Goal: Task Accomplishment & Management: Complete application form

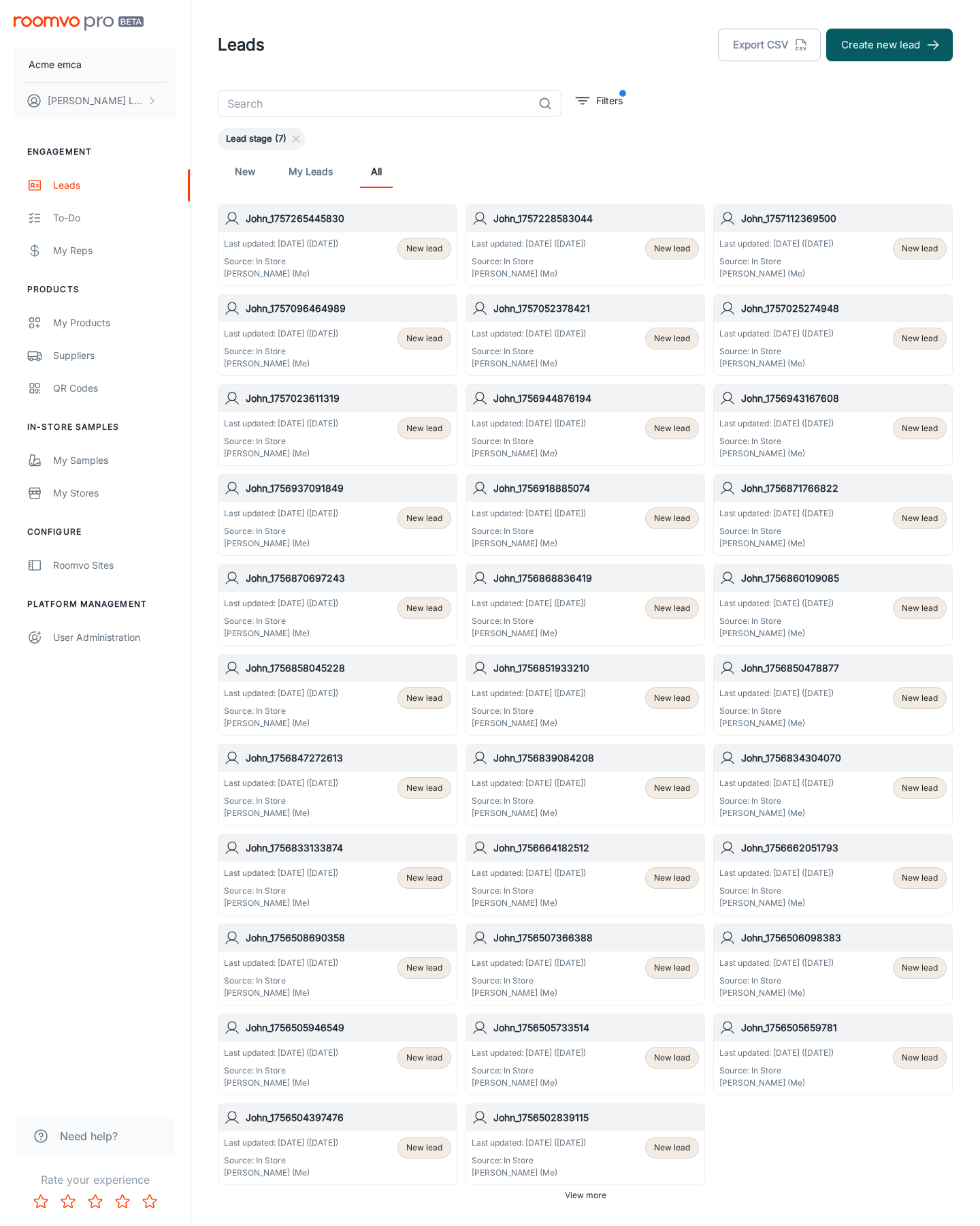
click at [890, 45] on button "Create new lead" at bounding box center [889, 45] width 127 height 33
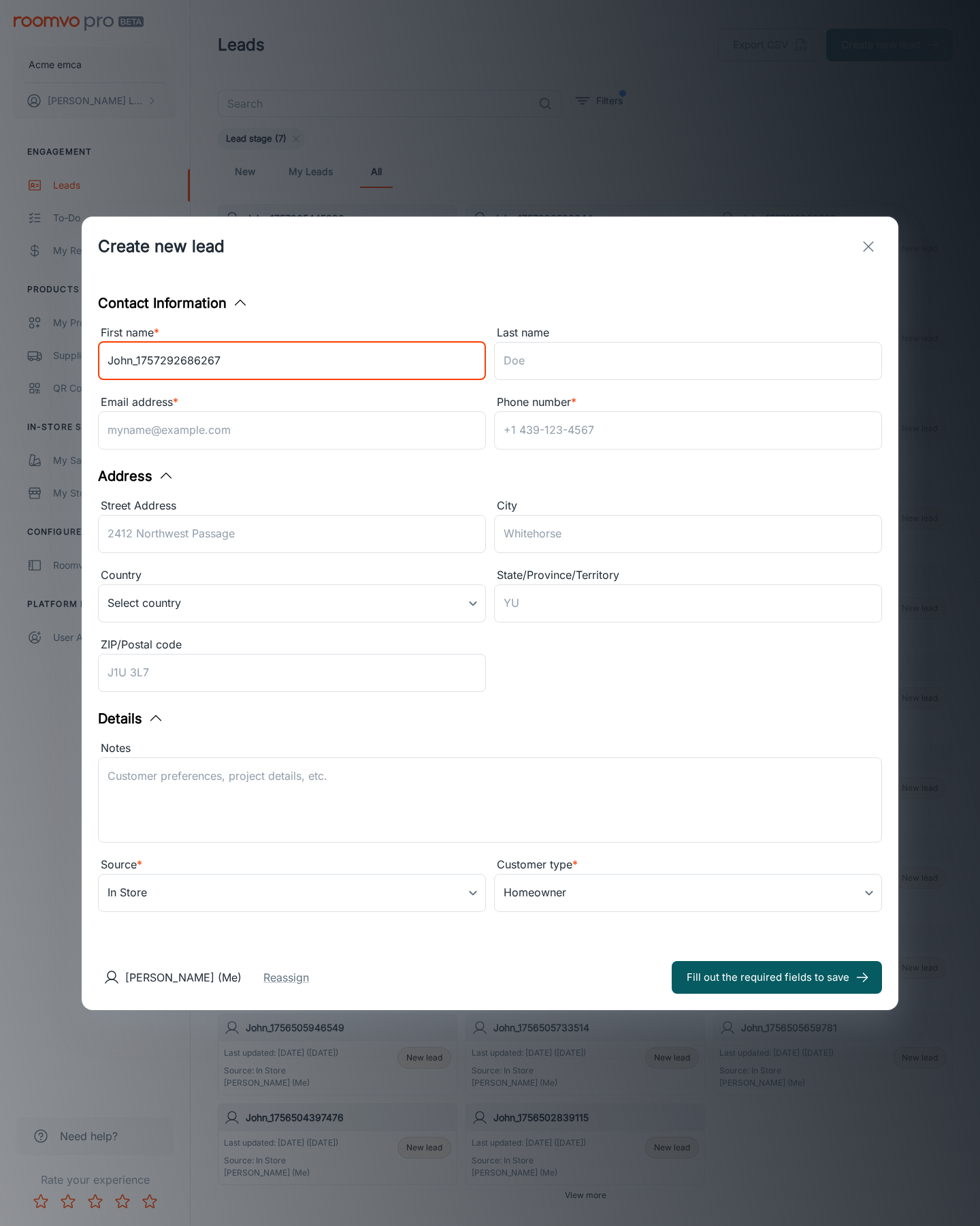
type input "John_1757292686267"
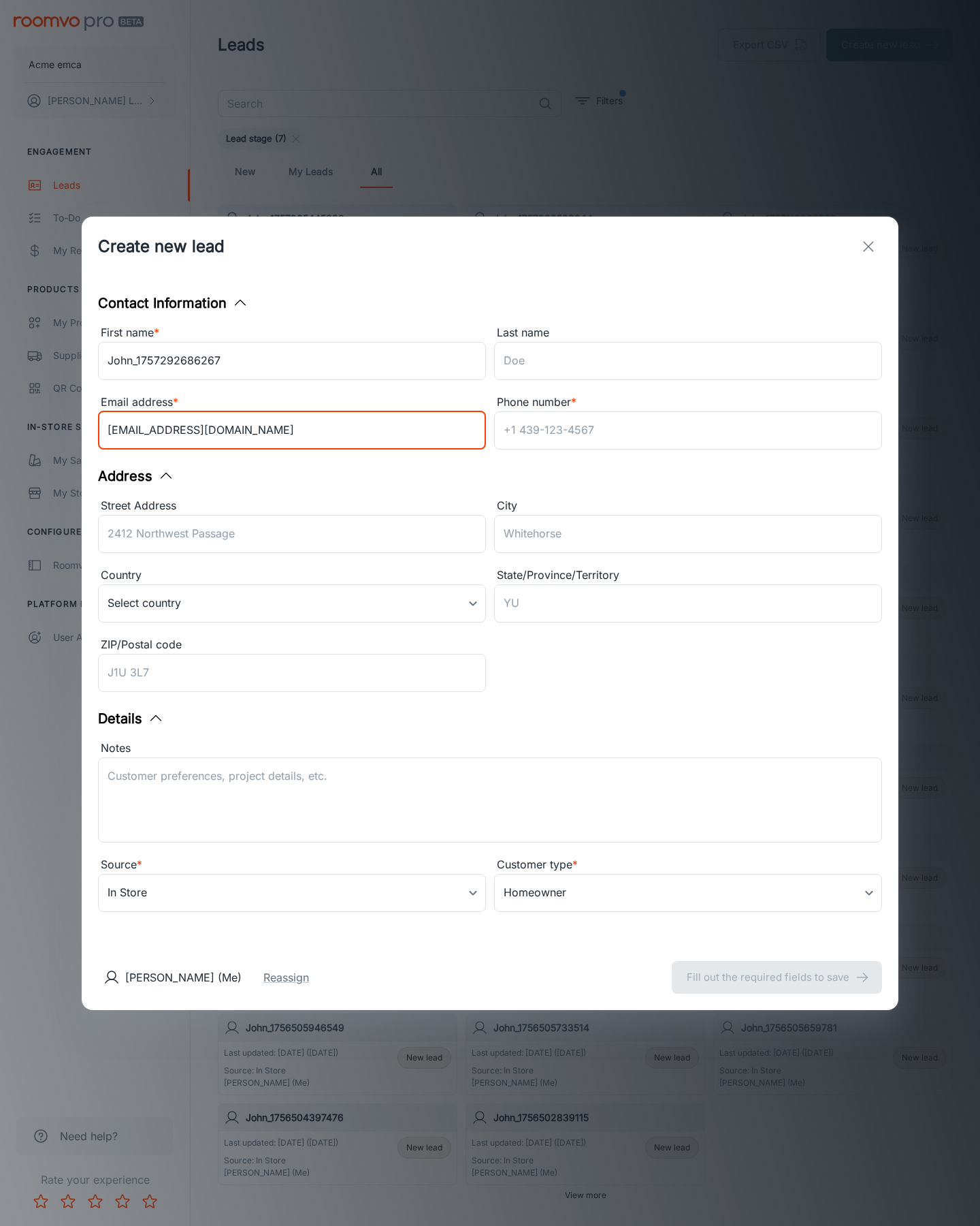
type input "[EMAIL_ADDRESS][DOMAIN_NAME]"
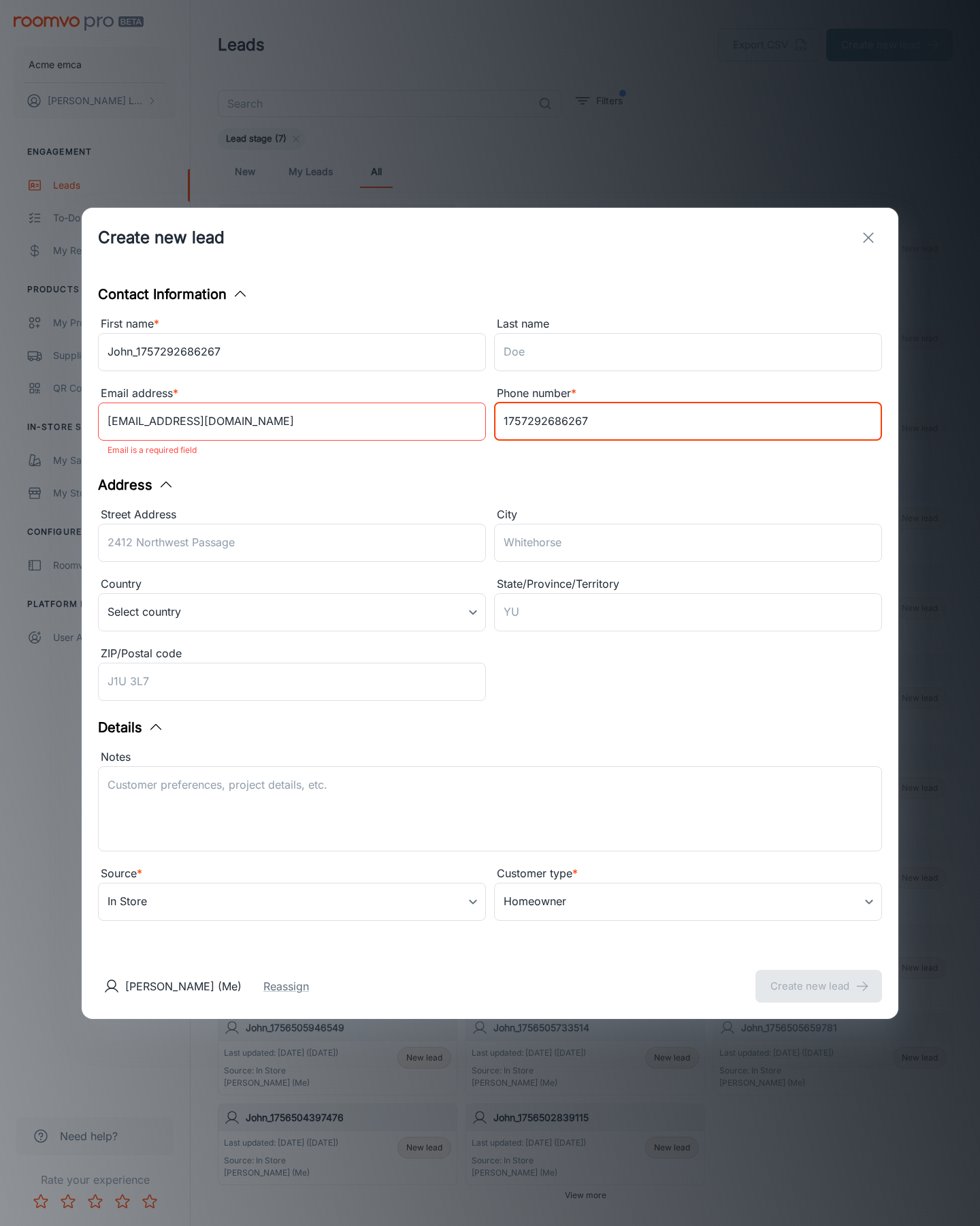
type input "1757292686267"
click at [819, 976] on button "Create new lead" at bounding box center [818, 986] width 127 height 33
